Goal: Transaction & Acquisition: Book appointment/travel/reservation

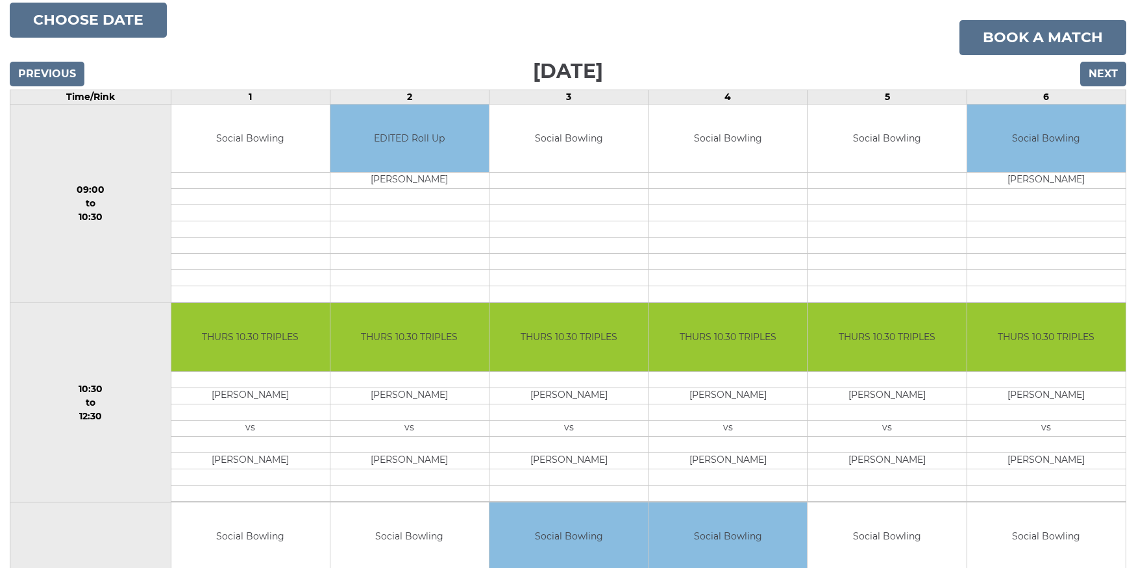
scroll to position [132, 0]
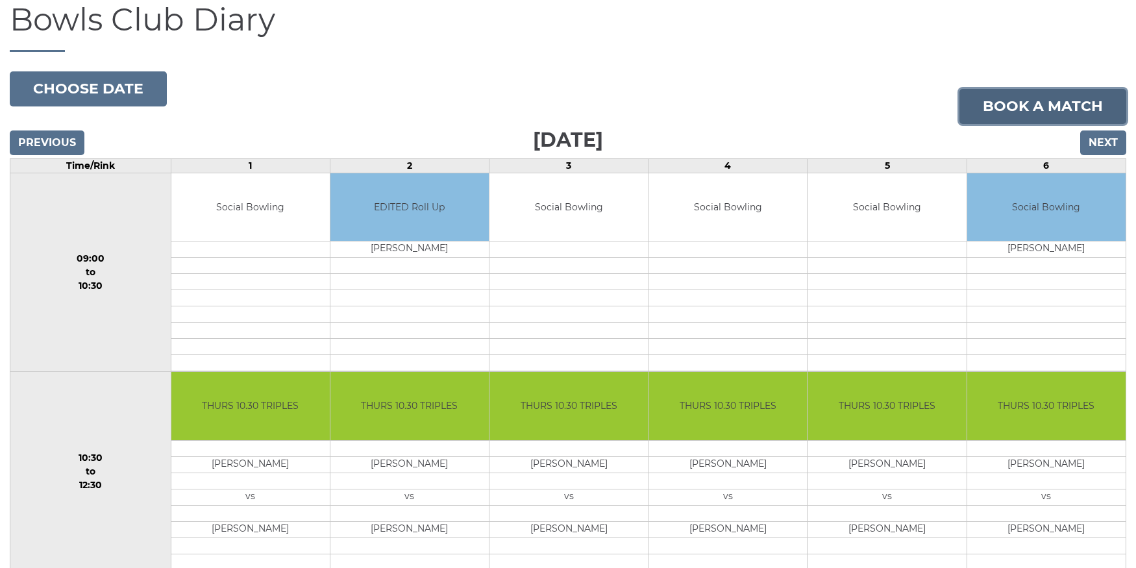
click at [1043, 103] on link "Book a match" at bounding box center [1042, 106] width 167 height 35
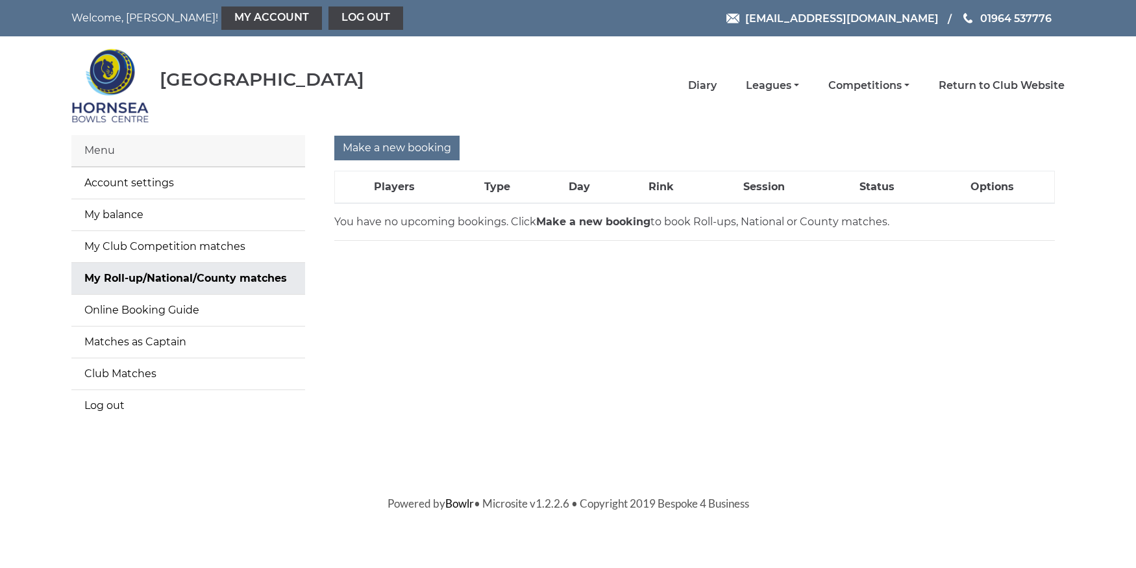
click at [576, 221] on strong "Make a new booking" at bounding box center [593, 221] width 114 height 12
click at [652, 248] on div "Make a new booking Players Type Day Rink Session Status Options You have no upc…" at bounding box center [694, 286] width 759 height 302
click at [421, 147] on input "Make a new booking" at bounding box center [396, 148] width 125 height 25
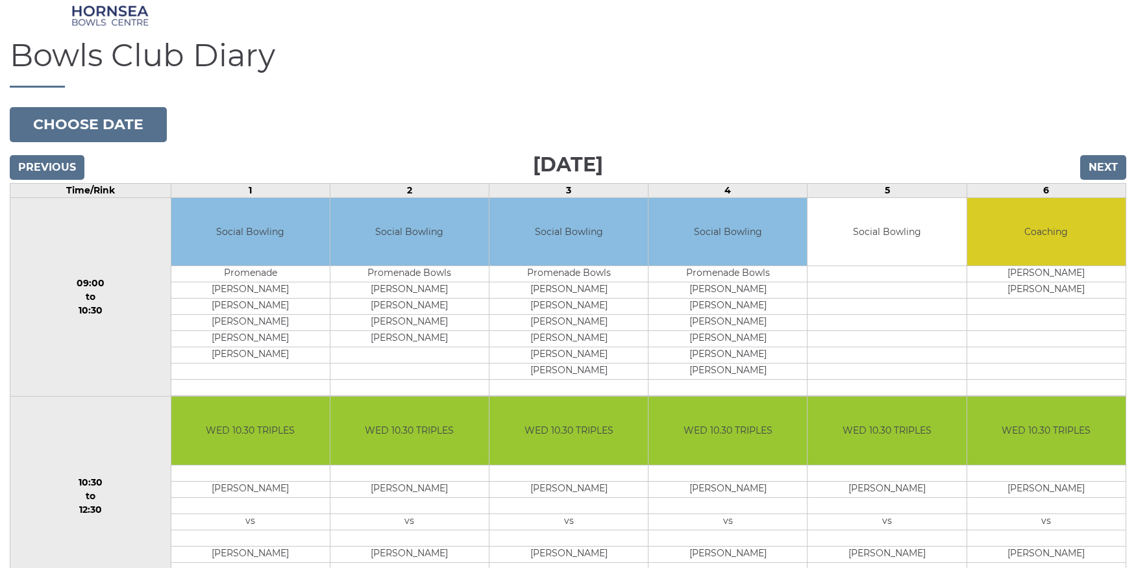
scroll to position [66, 0]
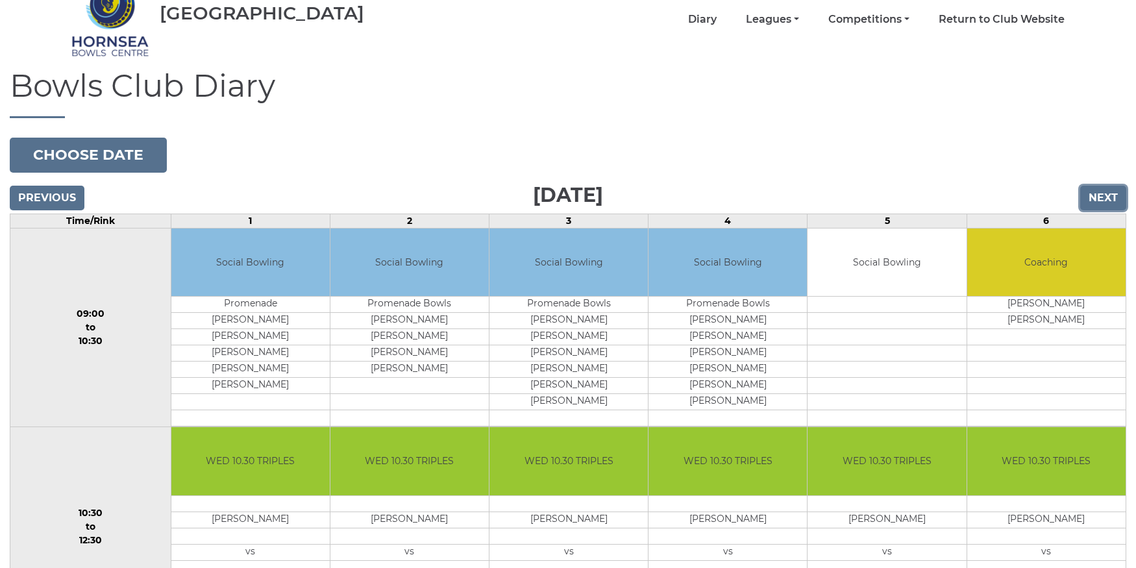
click at [1099, 201] on input "Next" at bounding box center [1103, 198] width 46 height 25
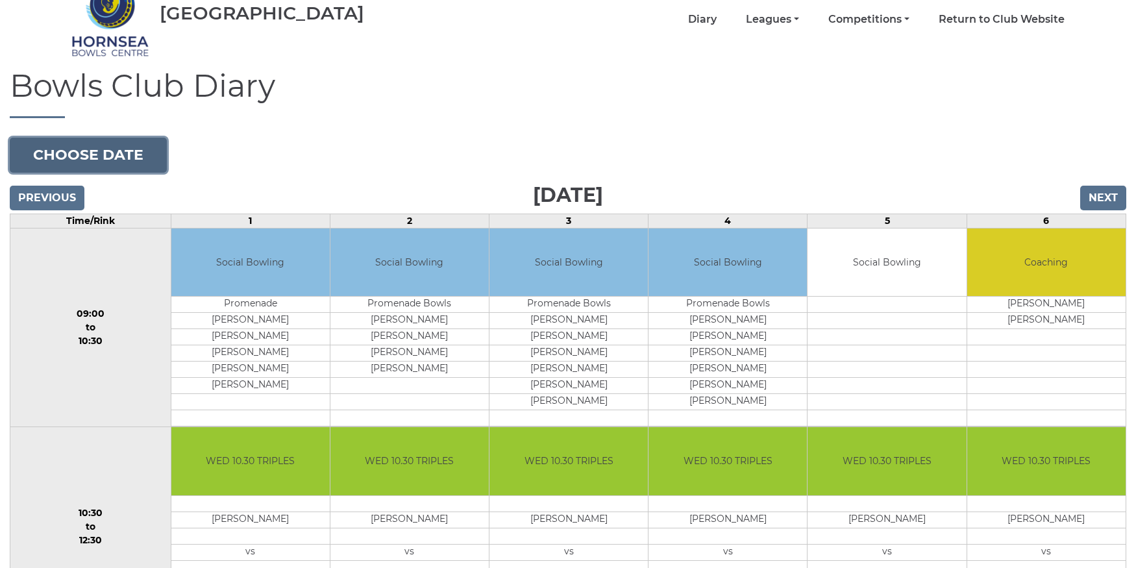
click at [94, 159] on button "Choose date" at bounding box center [88, 155] width 157 height 35
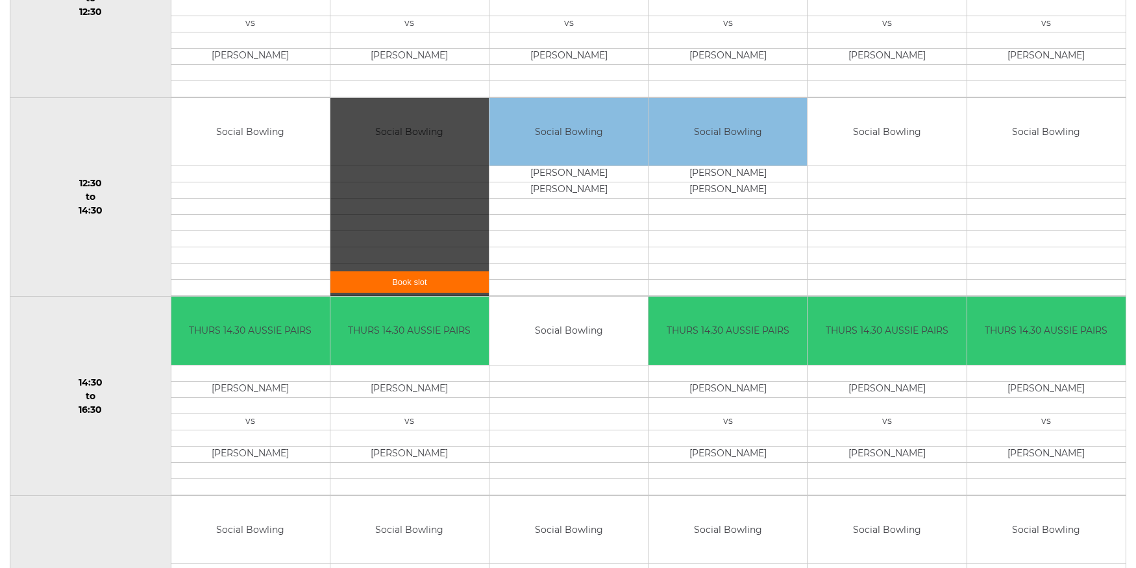
scroll to position [596, 0]
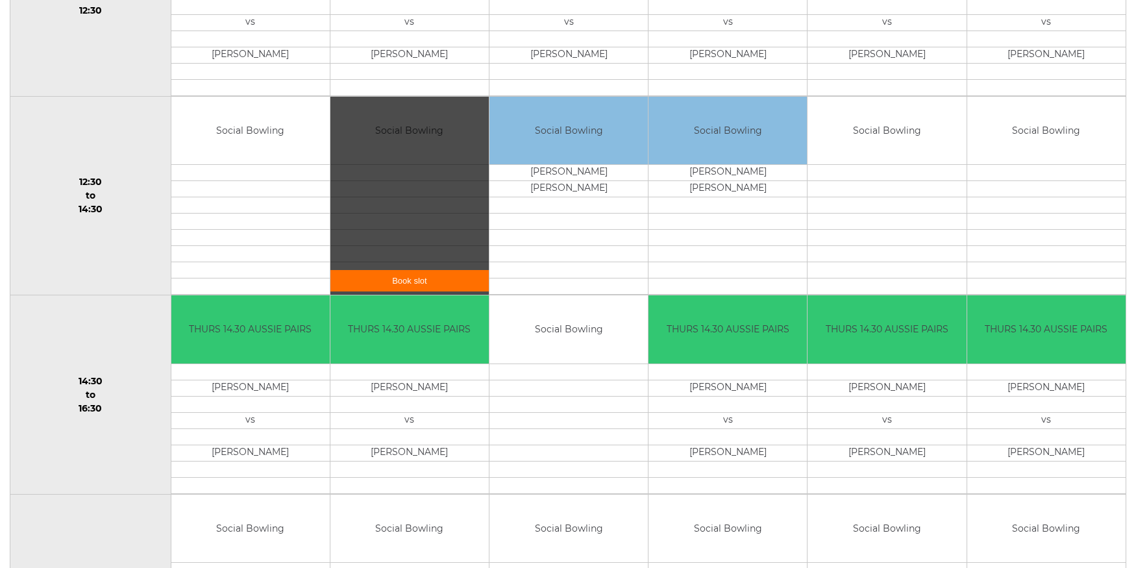
click at [413, 272] on link "Book slot" at bounding box center [409, 280] width 158 height 21
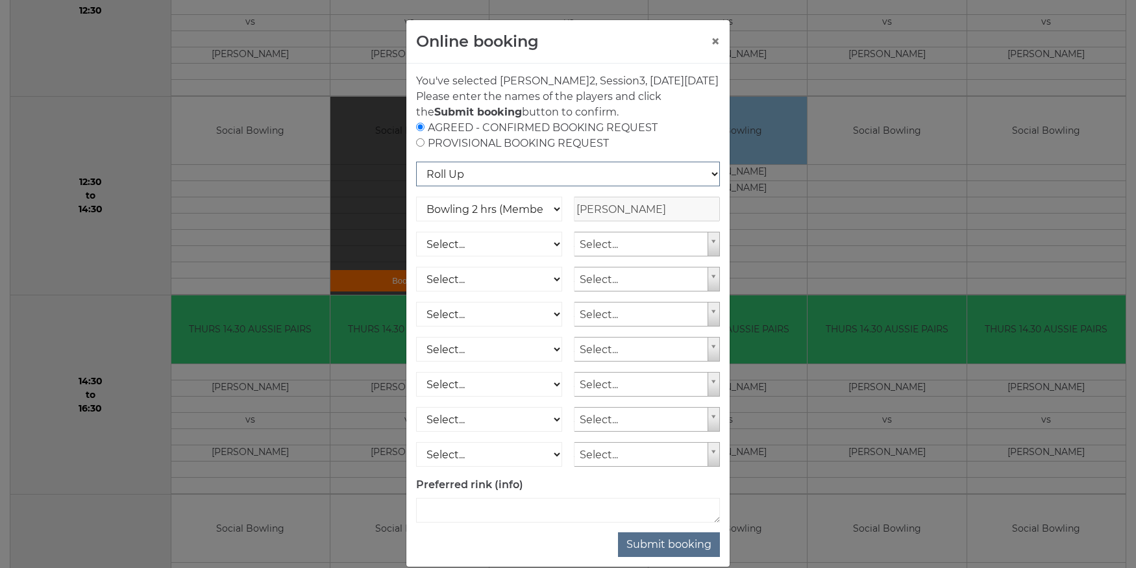
scroll to position [34, 0]
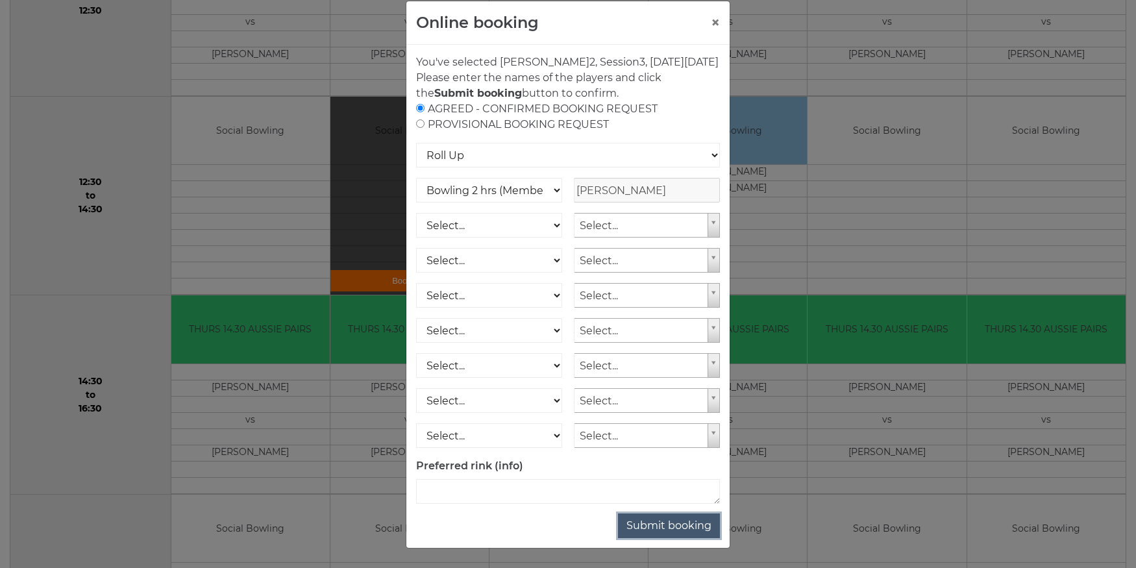
click at [679, 526] on button "Submit booking" at bounding box center [669, 525] width 102 height 25
